Goal: Check status: Check status

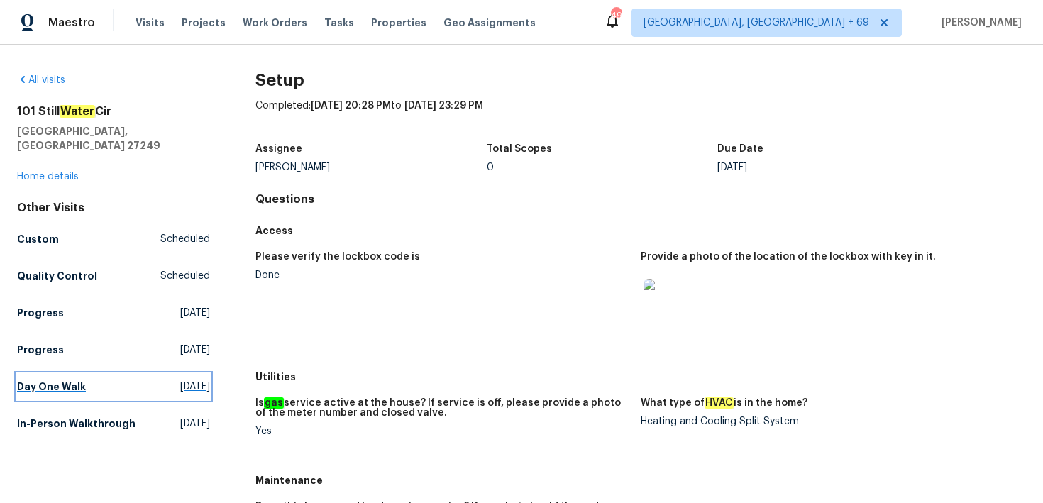
click at [43, 379] on h5 "Day One Walk" at bounding box center [51, 386] width 69 height 14
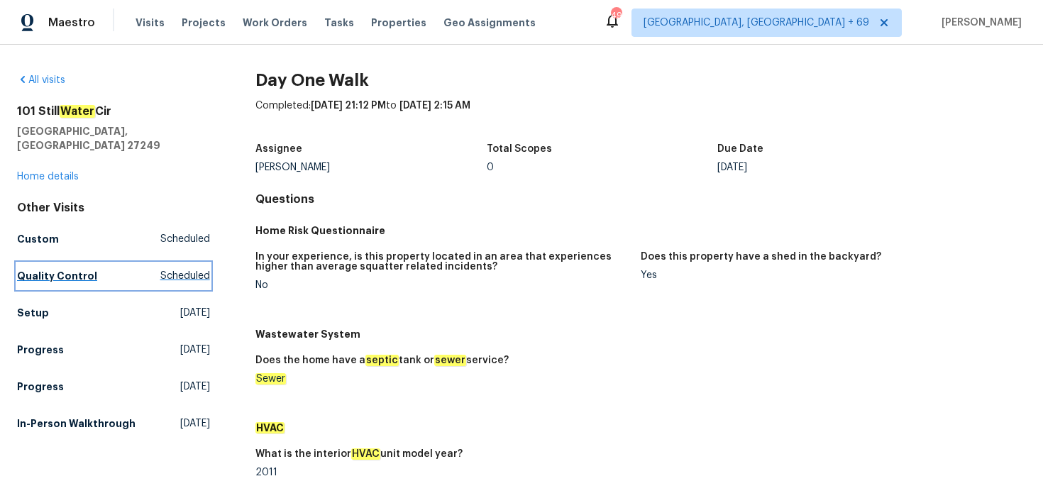
click at [41, 269] on h5 "Quality Control" at bounding box center [57, 276] width 80 height 14
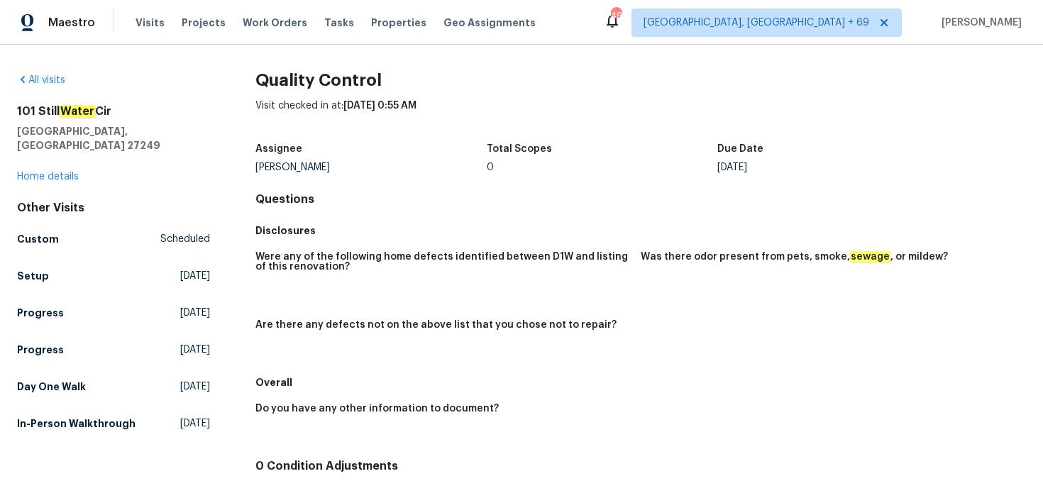
scroll to position [106, 0]
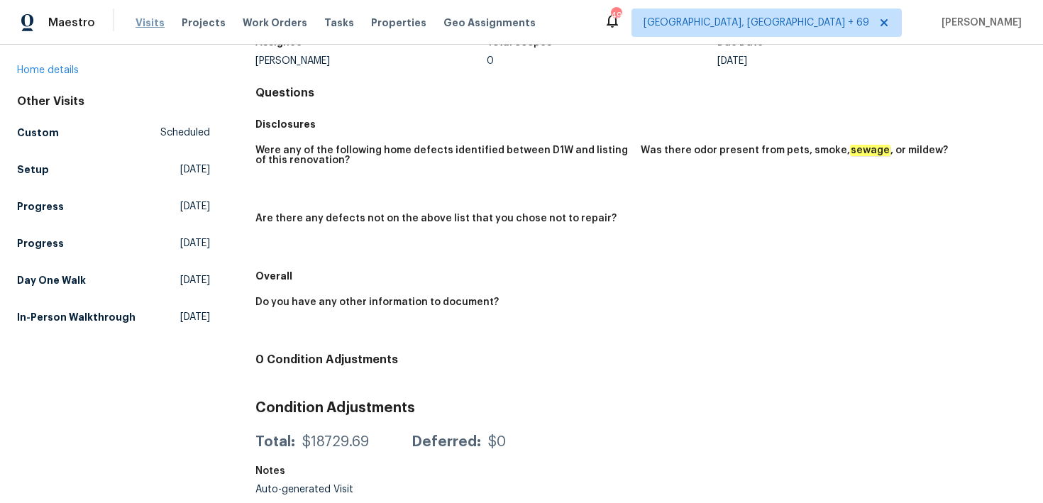
click at [150, 24] on span "Visits" at bounding box center [149, 23] width 29 height 14
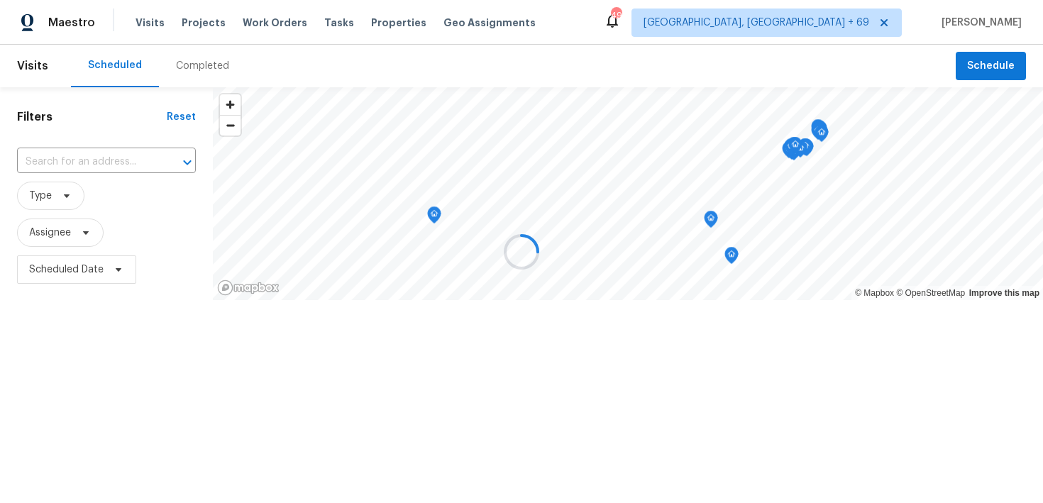
click at [194, 65] on div at bounding box center [521, 251] width 1043 height 503
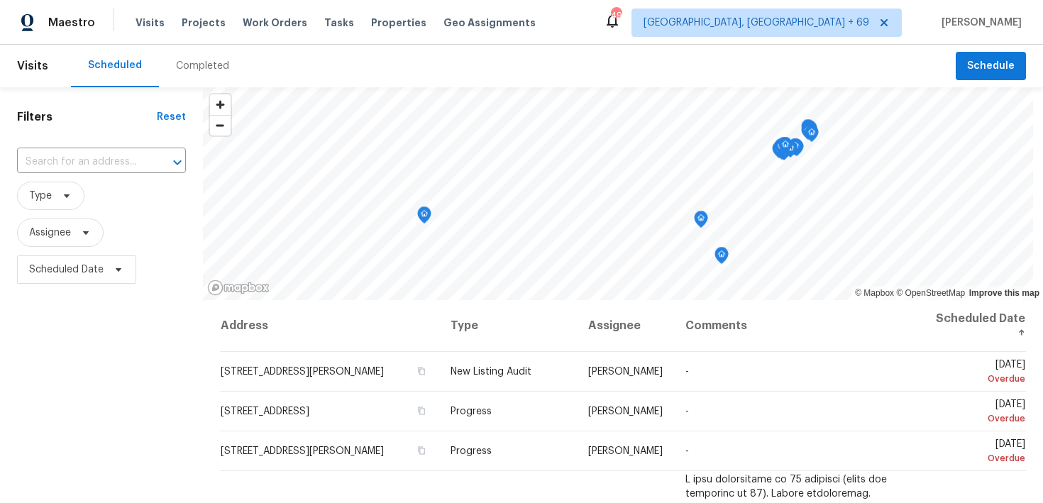
click at [203, 60] on div "Completed" at bounding box center [202, 66] width 53 height 14
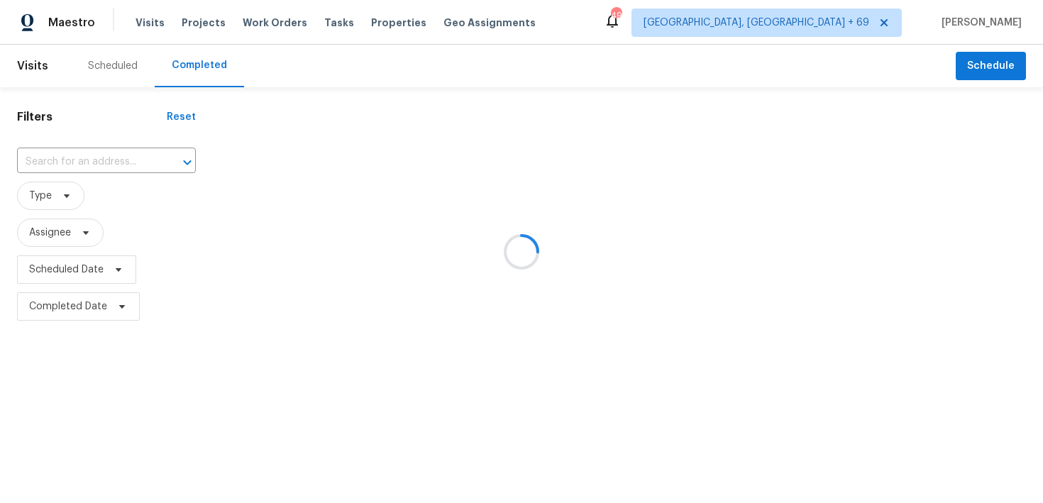
click at [67, 155] on div at bounding box center [521, 251] width 1043 height 503
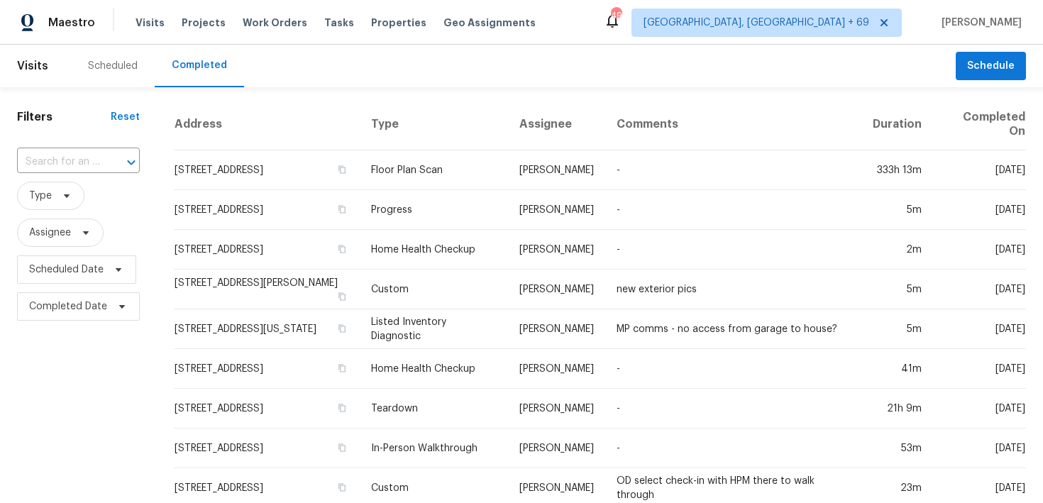
click at [67, 155] on input "text" at bounding box center [58, 162] width 83 height 22
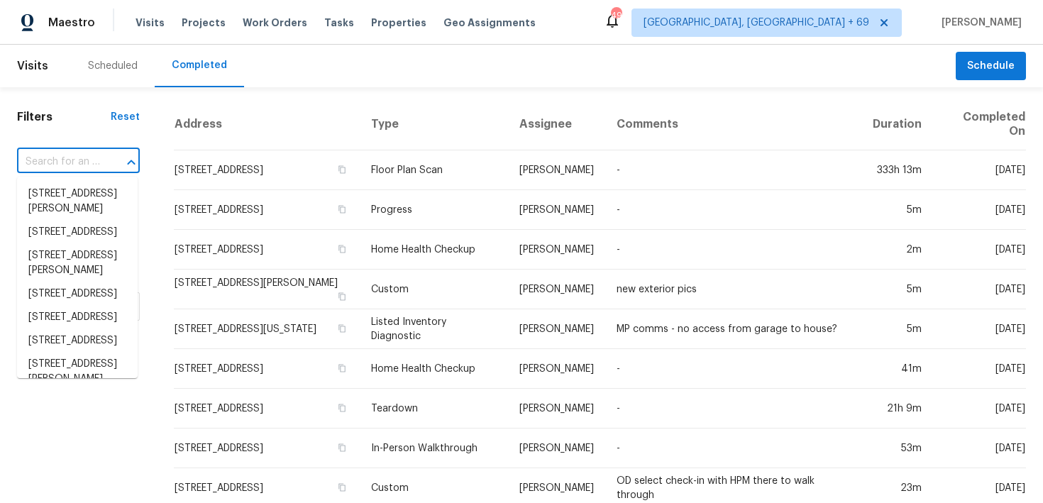
paste input "[STREET_ADDRESS]"
type input "[STREET_ADDRESS]"
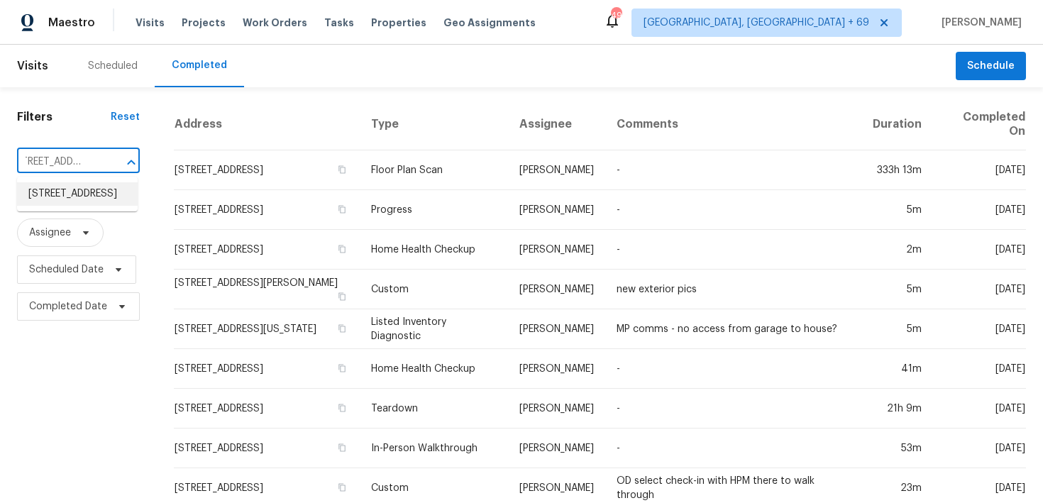
click at [43, 196] on li "[STREET_ADDRESS]" at bounding box center [77, 193] width 121 height 23
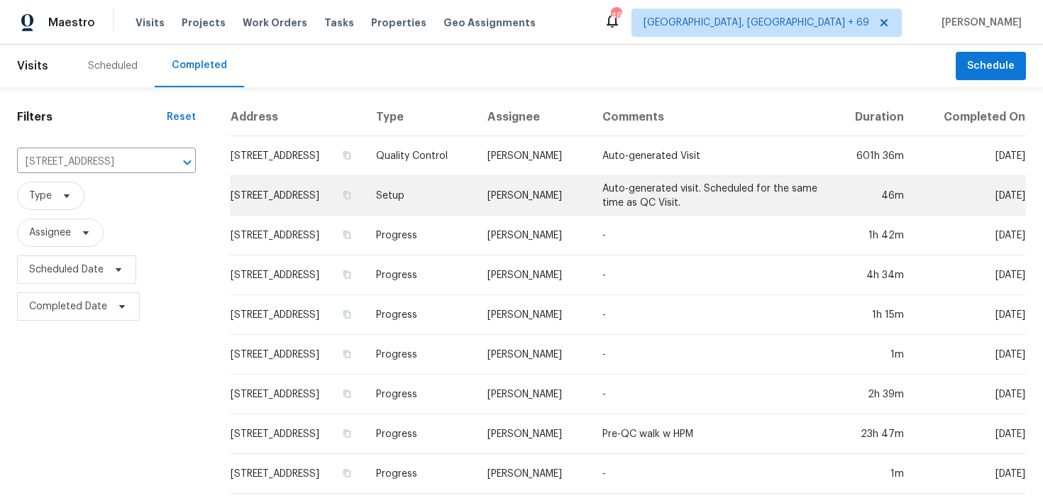
click at [454, 204] on td "Setup" at bounding box center [421, 196] width 112 height 40
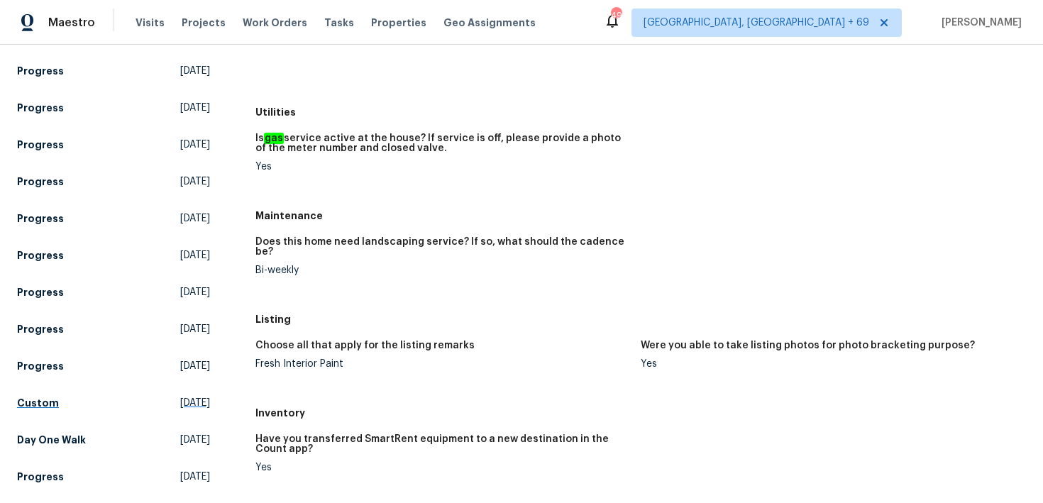
scroll to position [268, 0]
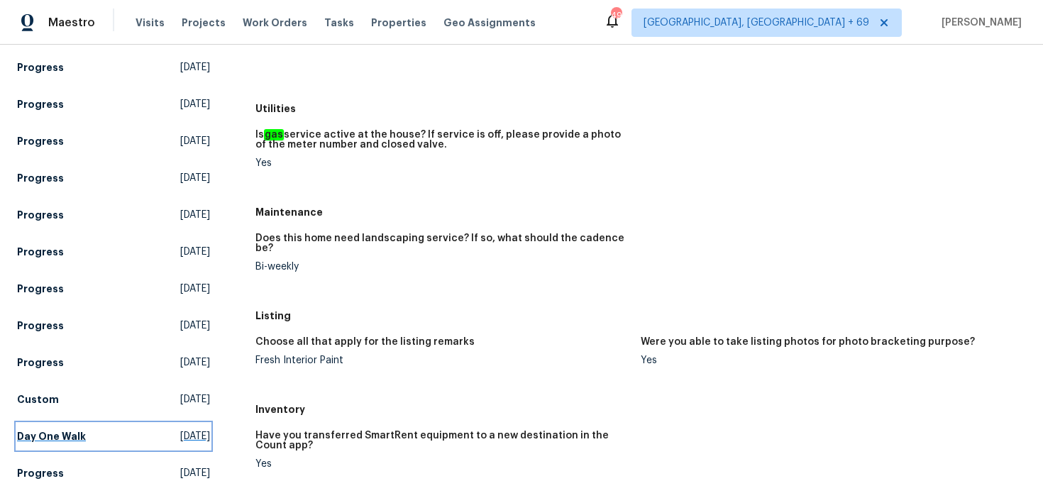
click at [49, 438] on h5 "Day One Walk" at bounding box center [51, 436] width 69 height 14
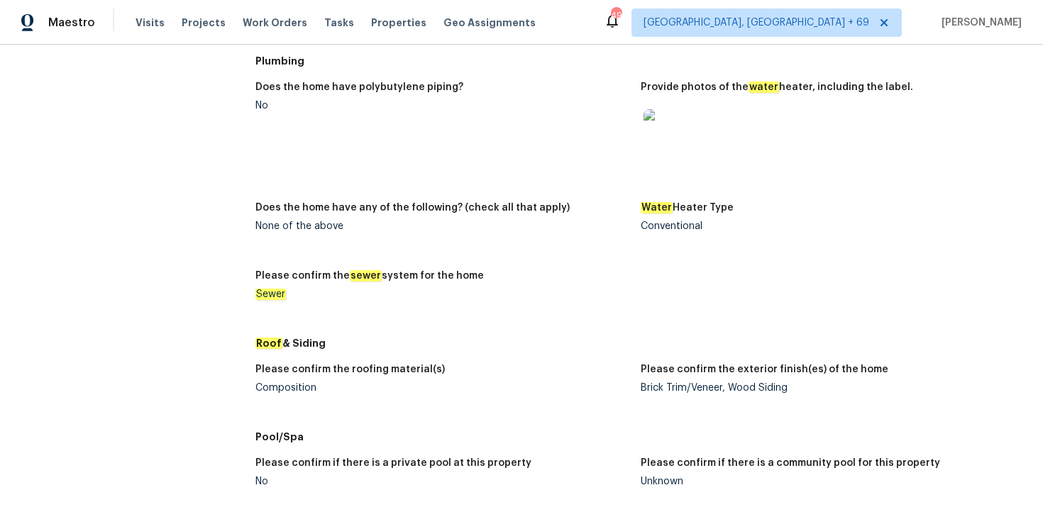
scroll to position [299, 0]
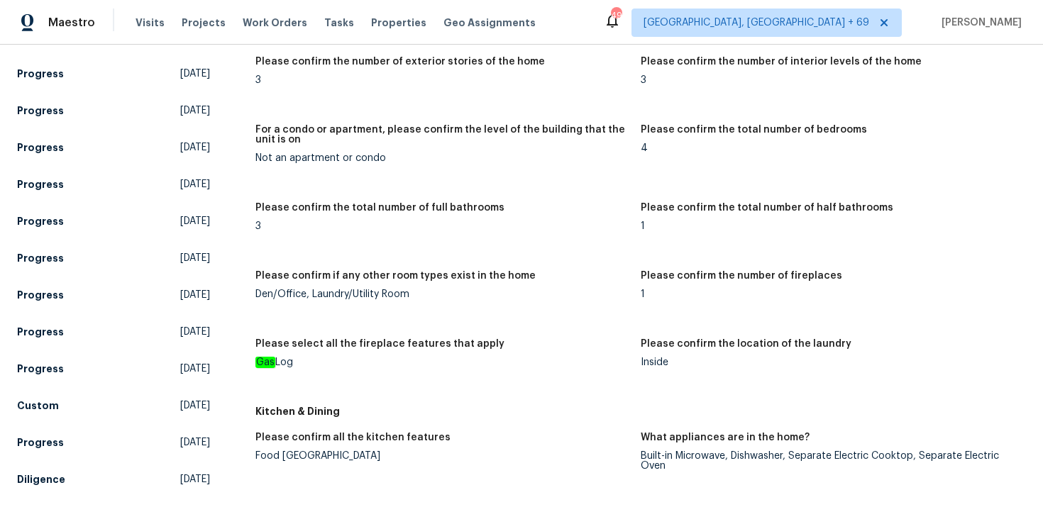
click at [282, 365] on div "Gas Log" at bounding box center [442, 362] width 374 height 10
copy div "Gas Log"
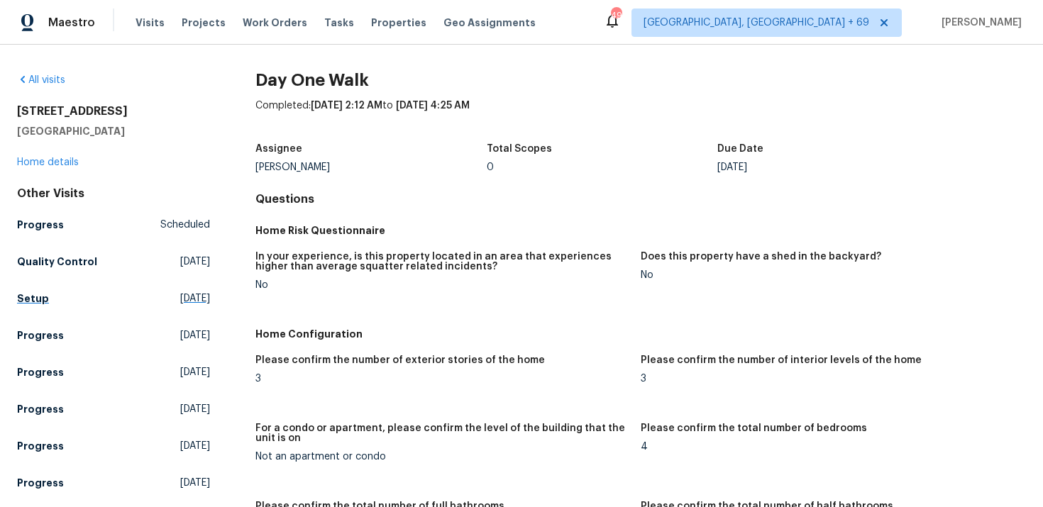
scroll to position [67, 0]
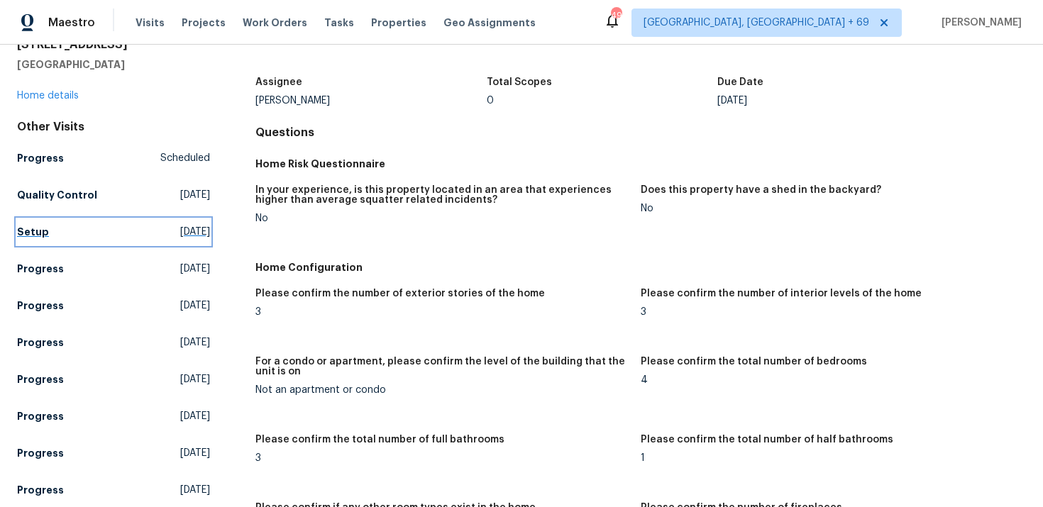
click at [34, 233] on h5 "Setup" at bounding box center [33, 232] width 32 height 14
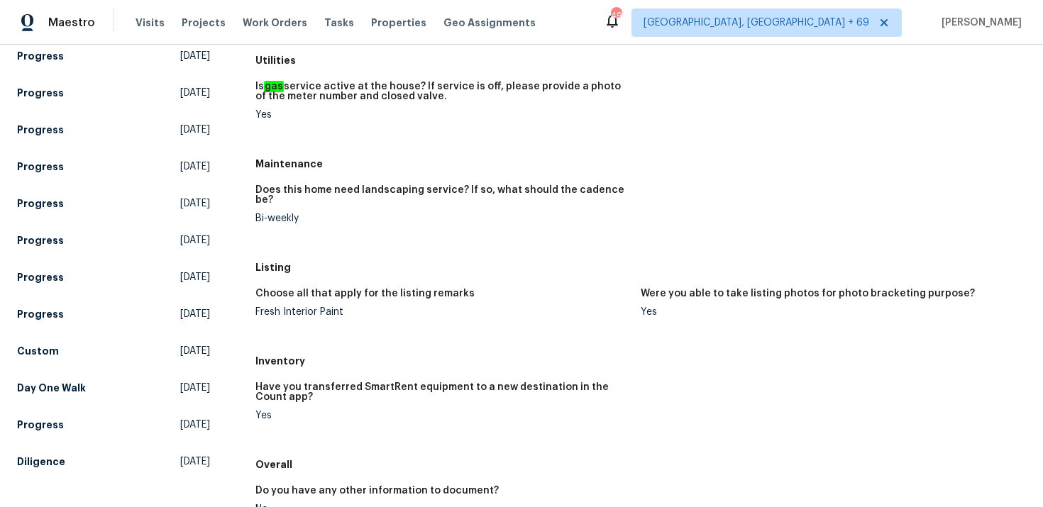
scroll to position [416, 0]
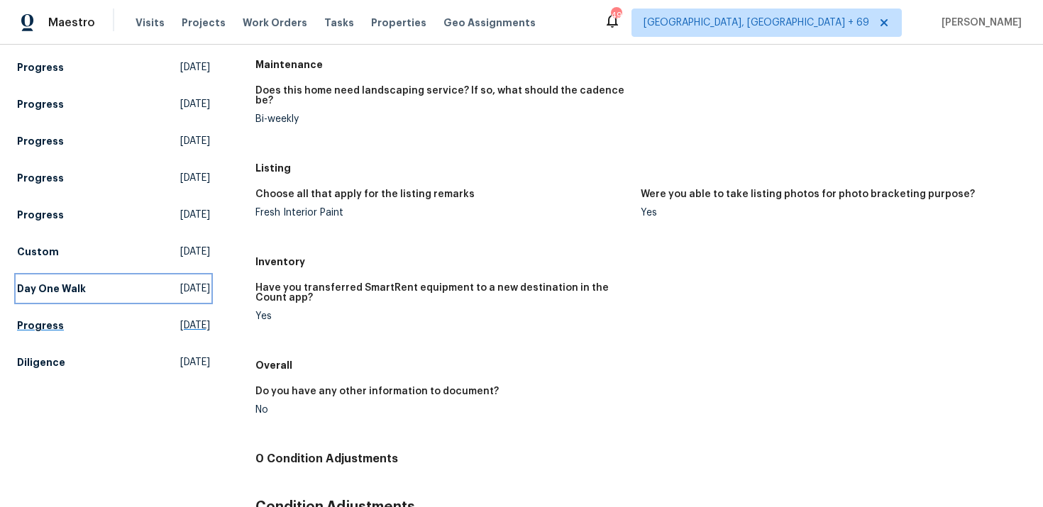
click at [45, 284] on h5 "Day One Walk" at bounding box center [51, 289] width 69 height 14
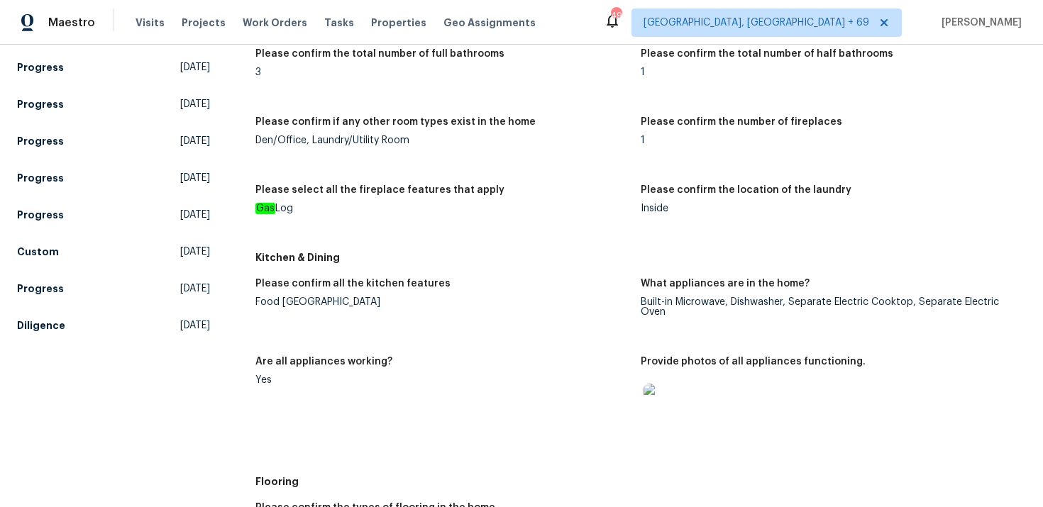
scroll to position [1279, 0]
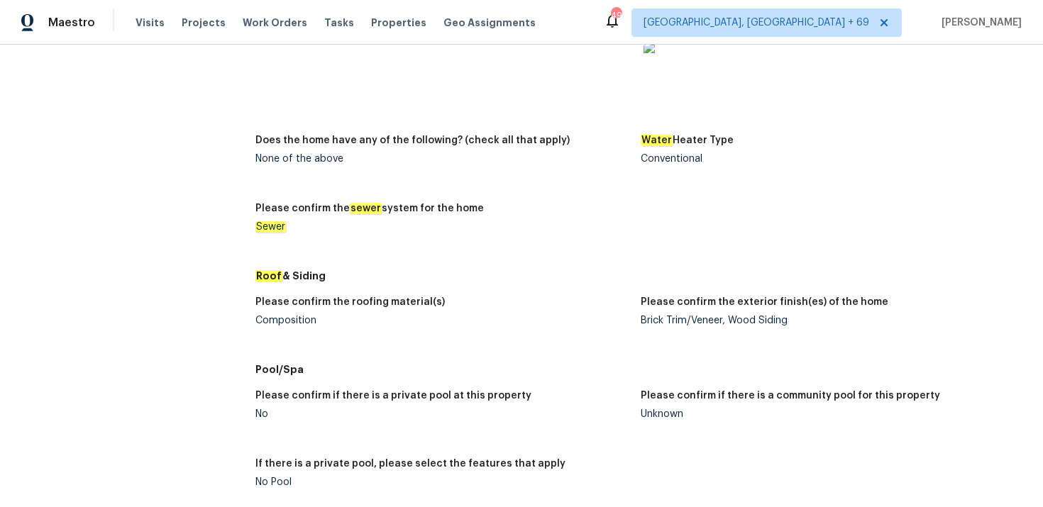
click at [278, 323] on div "Composition" at bounding box center [442, 321] width 374 height 10
copy div "Composition"
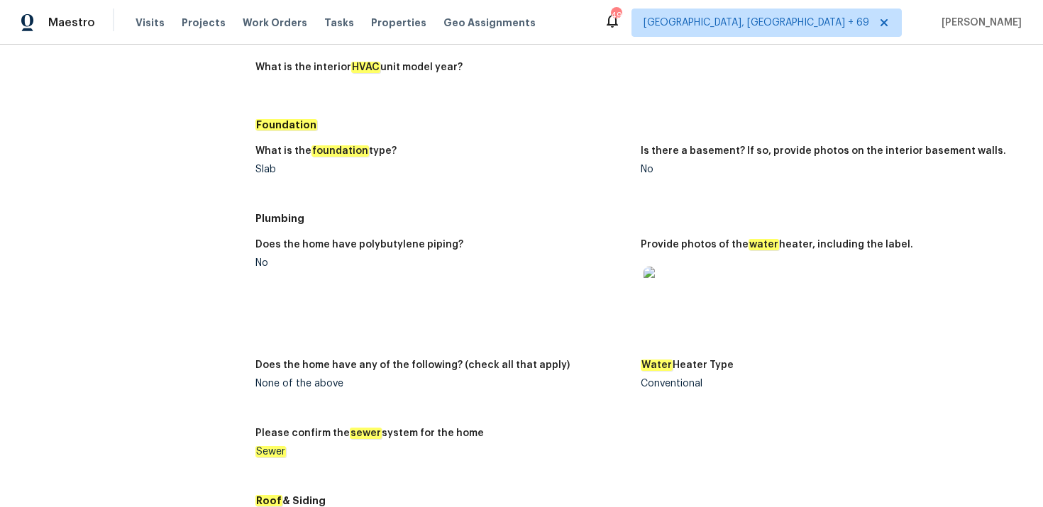
scroll to position [1031, 0]
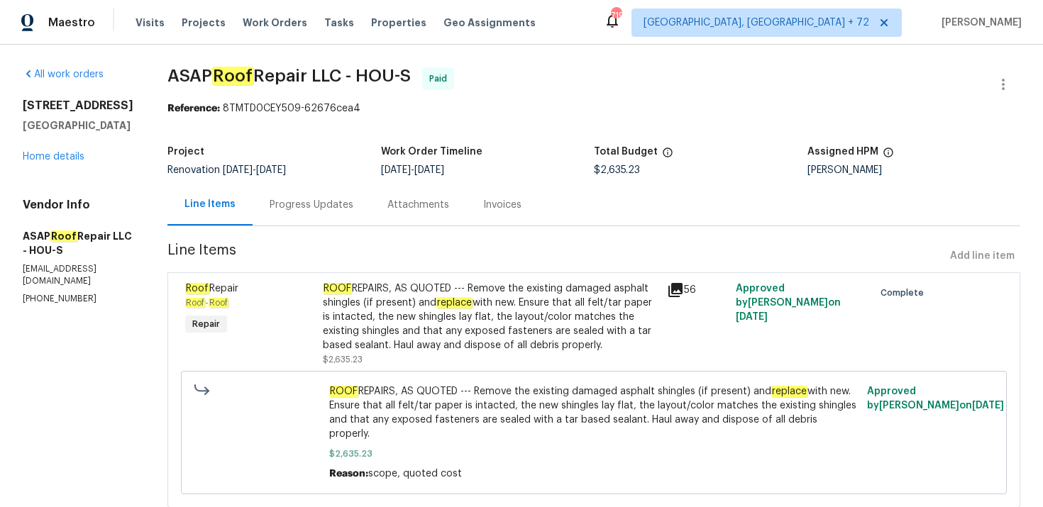
click at [291, 190] on div "Progress Updates" at bounding box center [311, 205] width 118 height 42
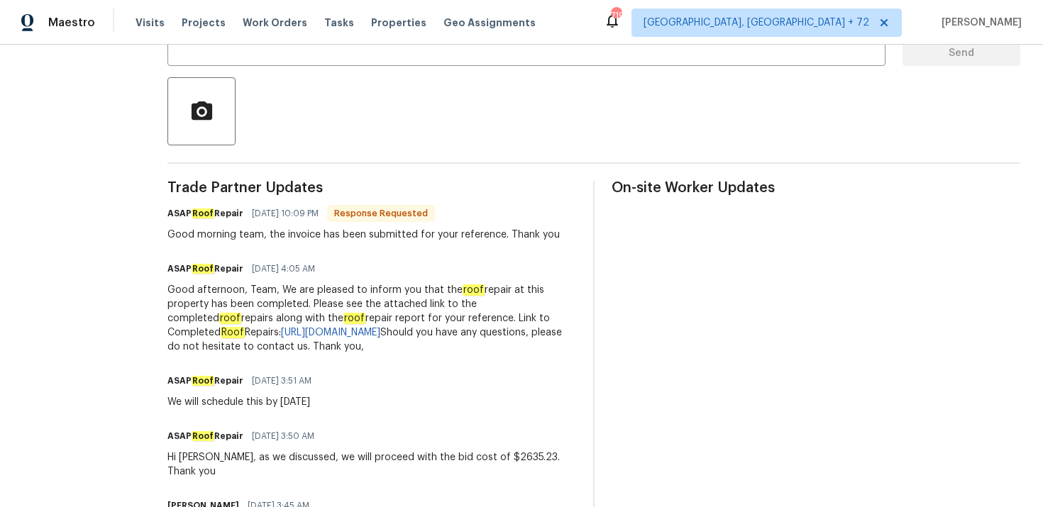
scroll to position [252, 0]
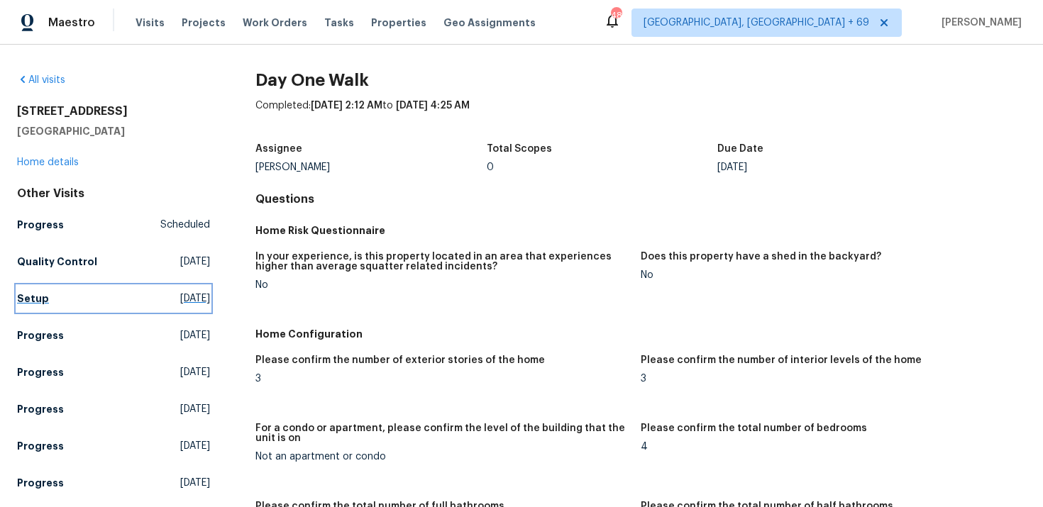
click at [33, 297] on h5 "Setup" at bounding box center [33, 299] width 32 height 14
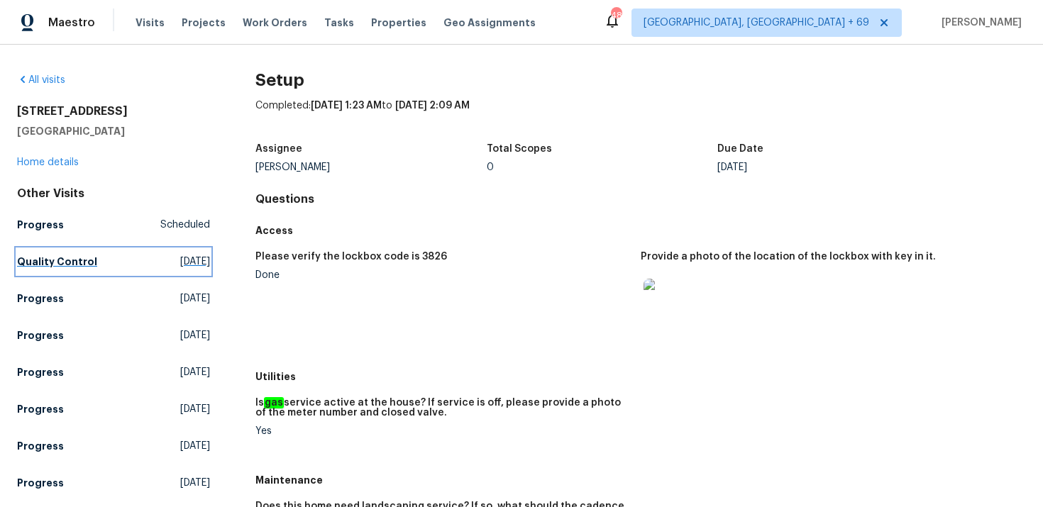
click at [30, 260] on h5 "Quality Control" at bounding box center [57, 262] width 80 height 14
